Goal: Task Accomplishment & Management: Complete application form

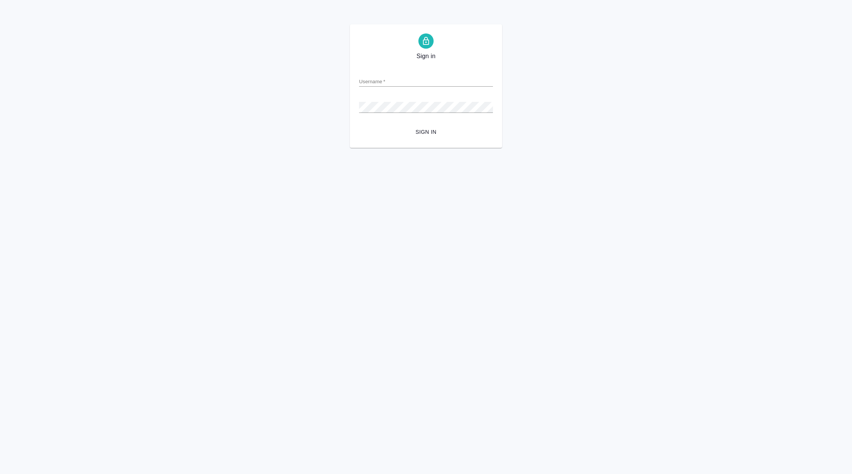
type input "v.koren@awatera.com"
click at [425, 129] on span "Sign in" at bounding box center [426, 132] width 122 height 10
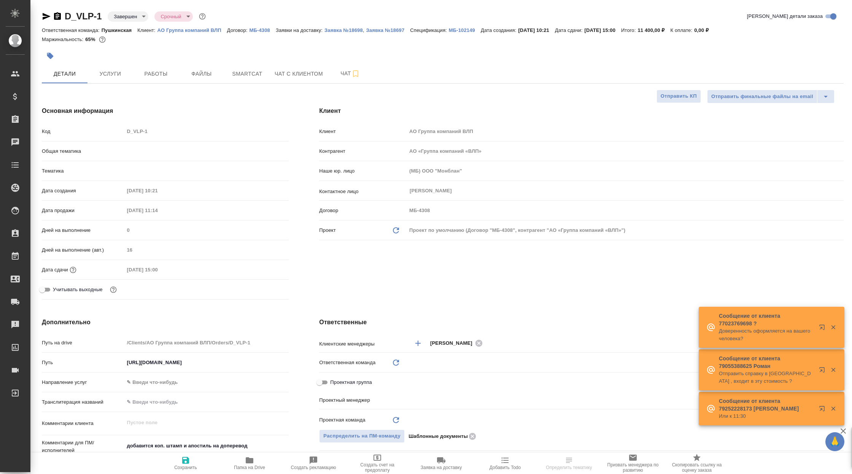
select select "RU"
type textarea "x"
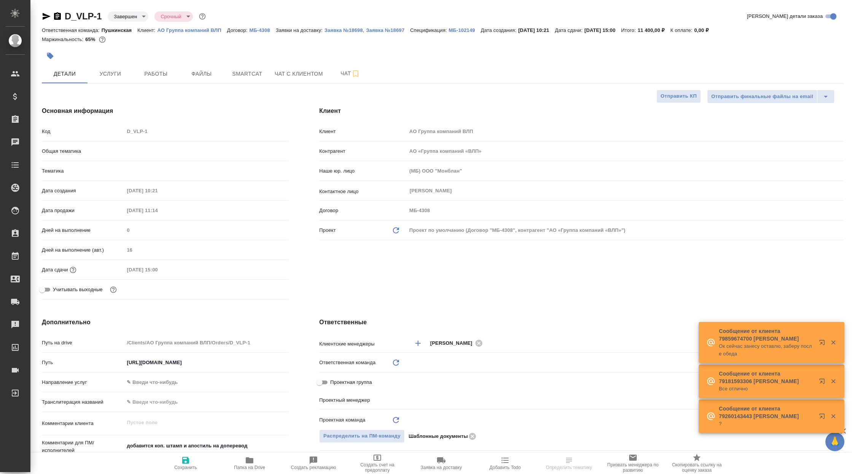
type textarea "x"
type input "Шаблонные документы"
type input "Газизов Ринат"
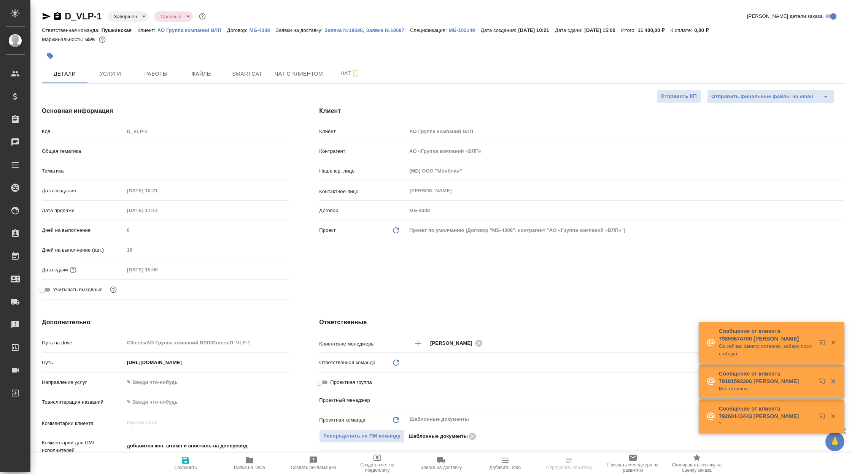
type input "[PERSON_NAME]"
type input "Гудина Александра"
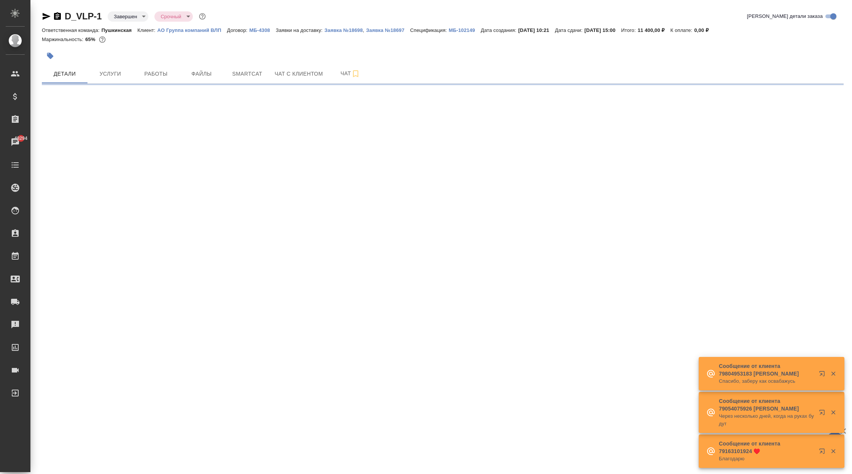
select select "RU"
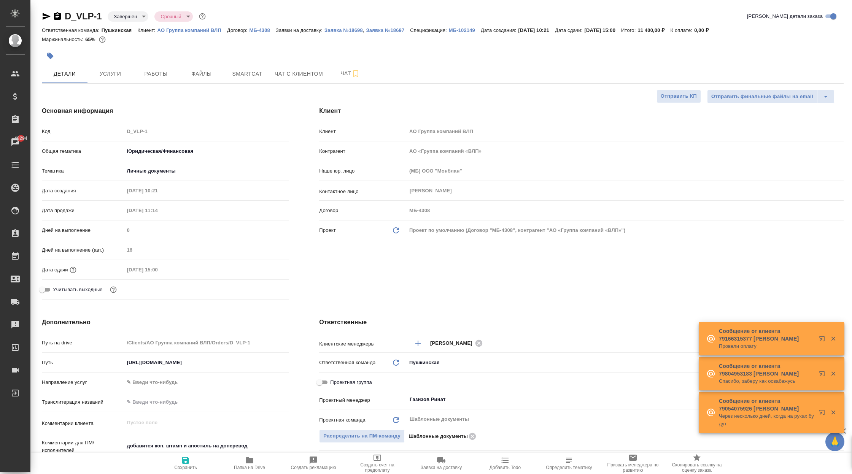
type textarea "x"
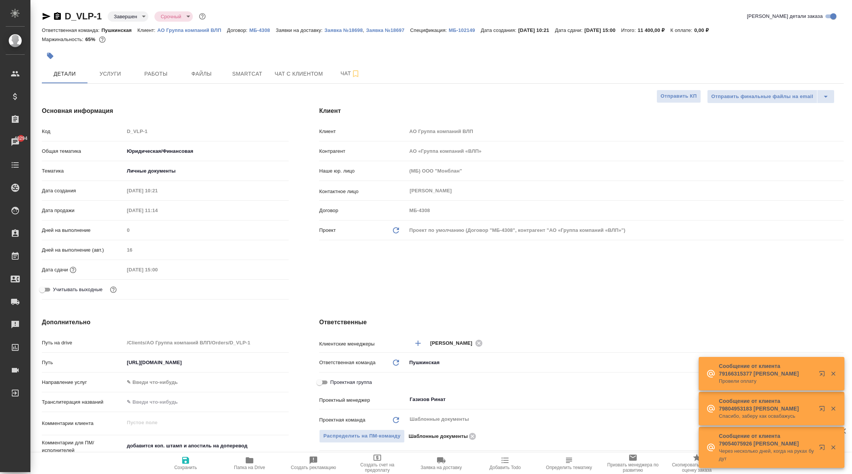
type textarea "x"
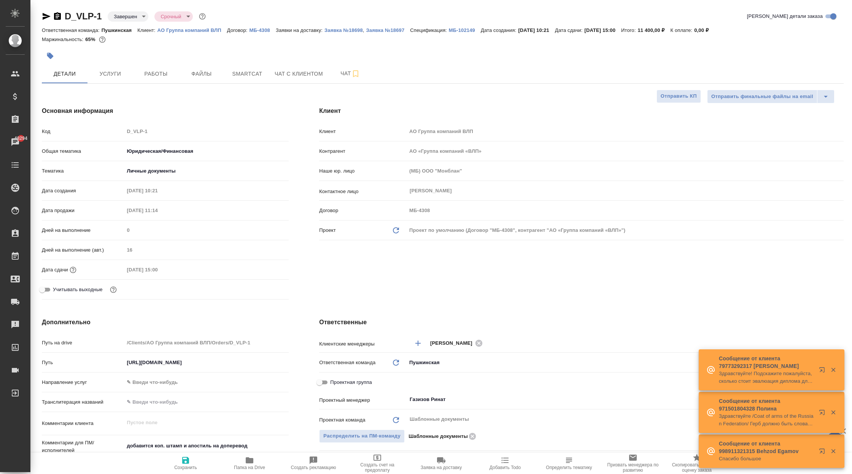
type textarea "x"
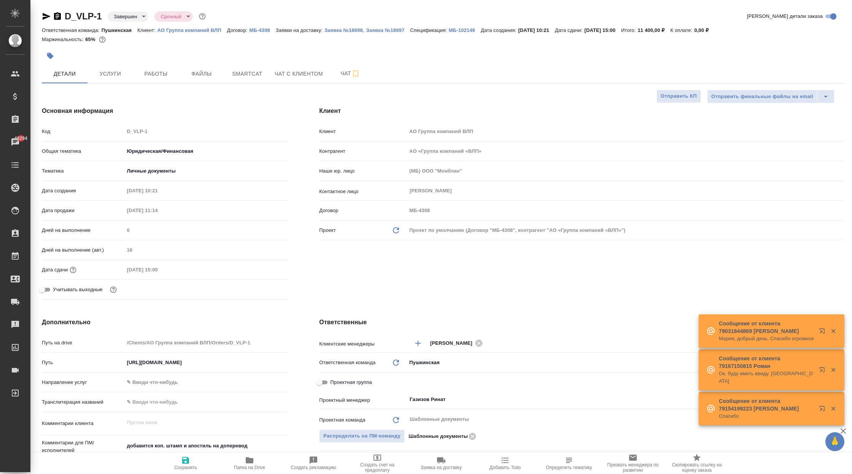
type textarea "x"
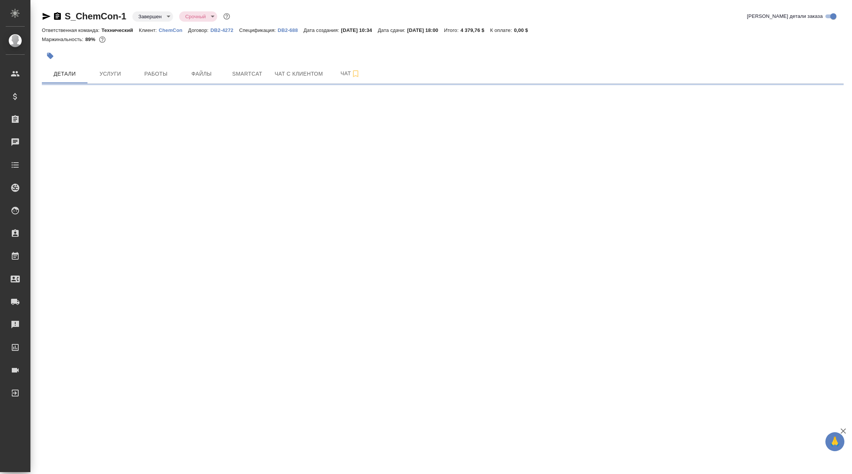
select select "RU"
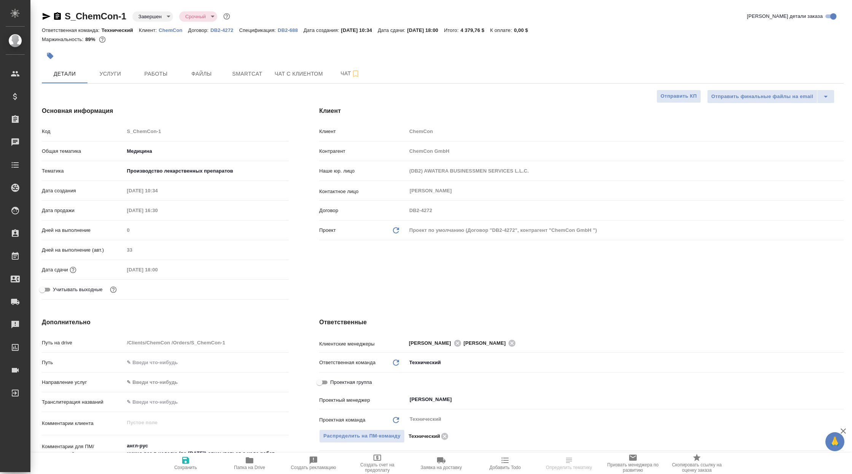
type textarea "x"
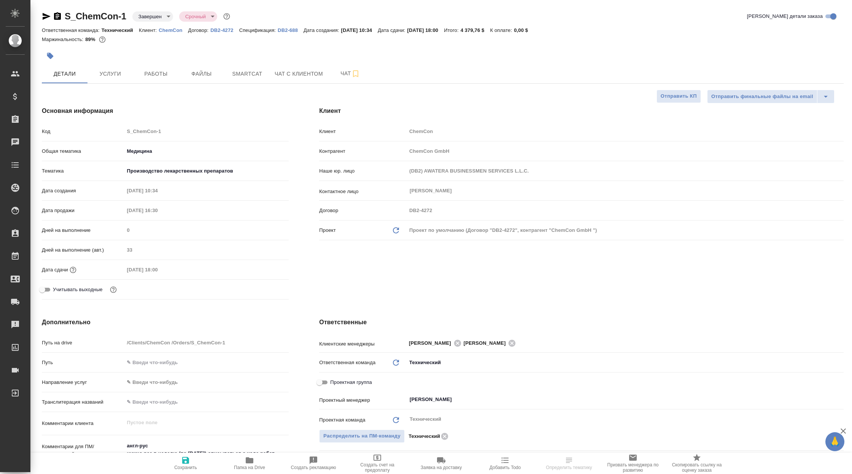
type textarea "x"
click at [171, 31] on p "ChemCon" at bounding box center [173, 30] width 29 height 6
select select "RU"
type textarea "x"
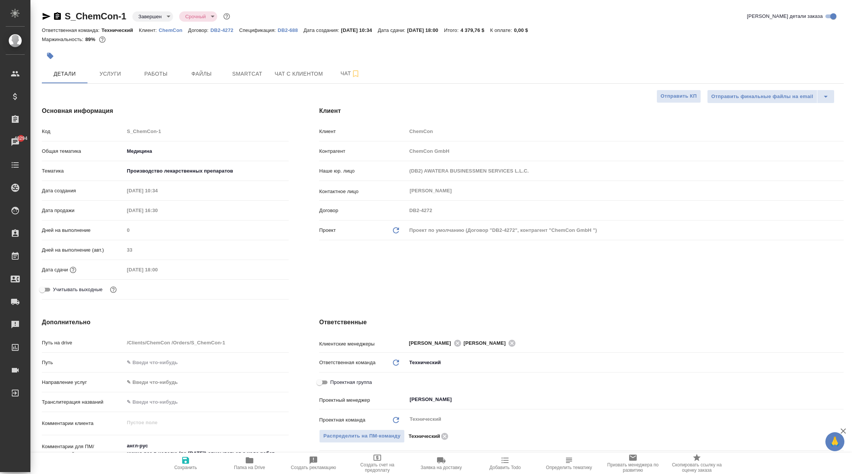
type textarea "x"
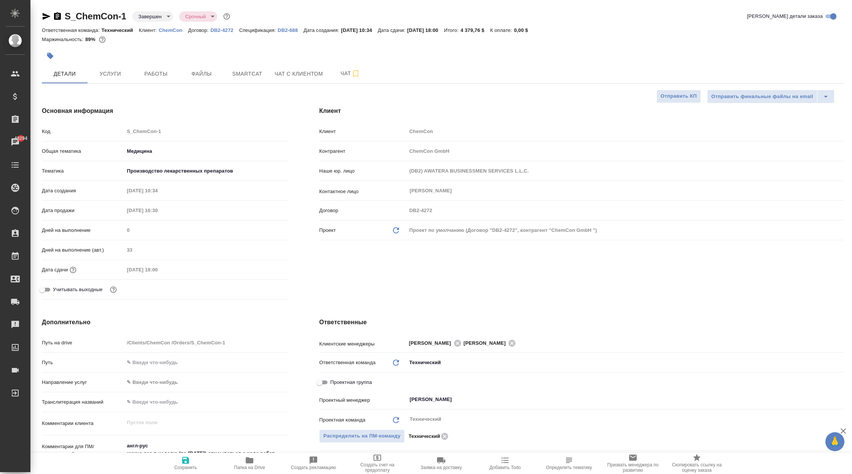
type textarea "x"
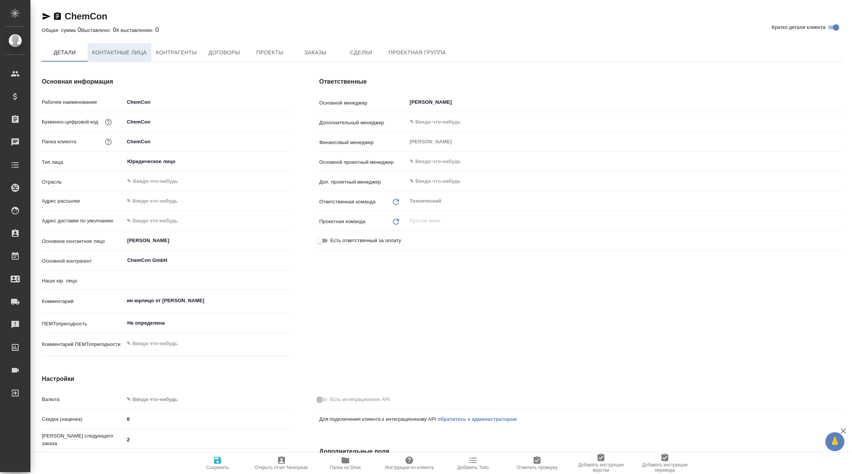
type input "(DB2) AWATERA BUSINESSMEN SERVICES L.L.C."
type textarea "x"
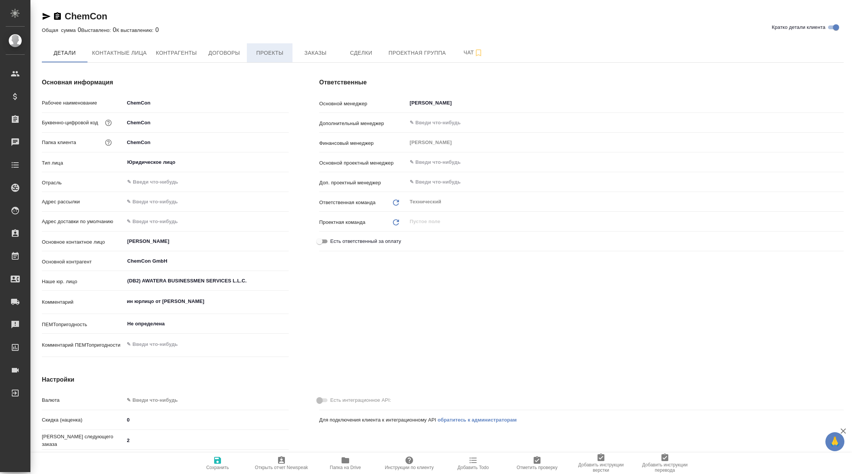
type textarea "x"
click at [321, 55] on span "Заказы" at bounding box center [315, 53] width 37 height 10
